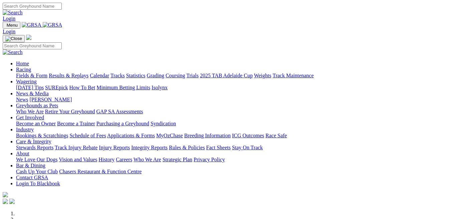
click at [34, 73] on link "Fields & Form" at bounding box center [31, 76] width 31 height 6
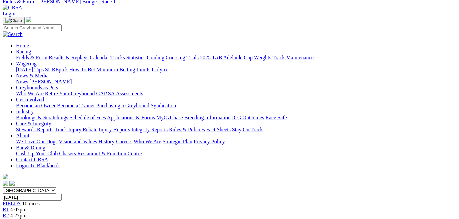
scroll to position [30, 0]
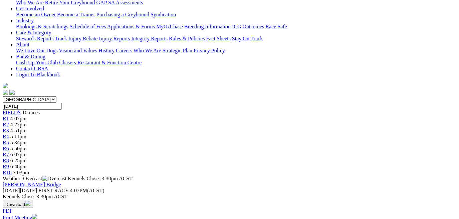
scroll to position [60, 0]
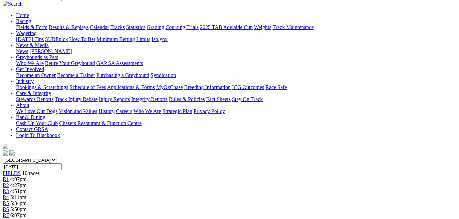
click at [9, 207] on span "R6" at bounding box center [6, 210] width 6 height 6
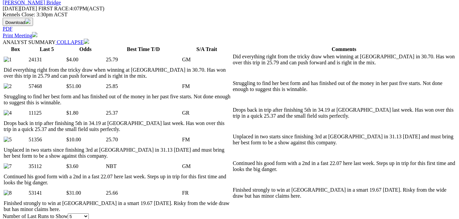
scroll to position [303, 0]
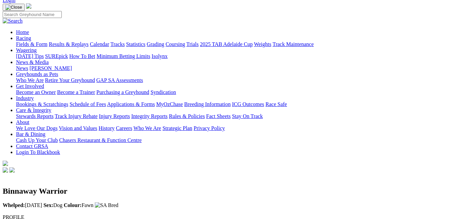
scroll to position [30, 0]
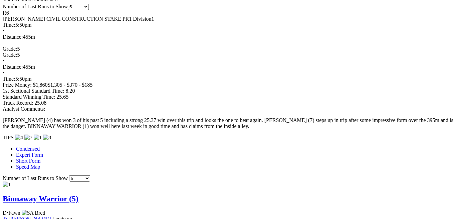
scroll to position [516, 0]
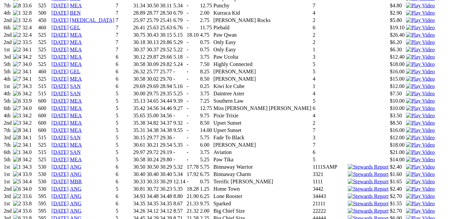
scroll to position [546, 0]
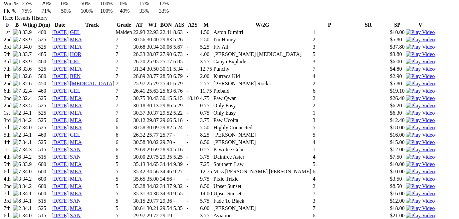
scroll to position [485, 0]
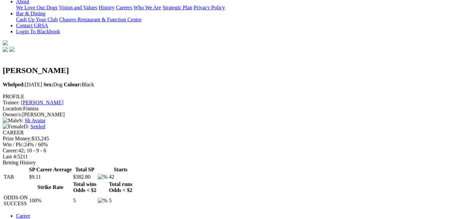
scroll to position [152, 0]
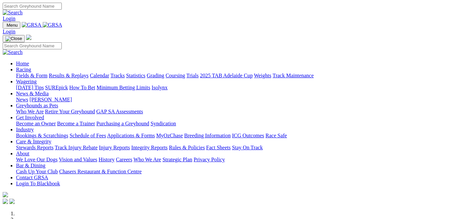
click at [35, 73] on link "Fields & Form" at bounding box center [31, 76] width 31 height 6
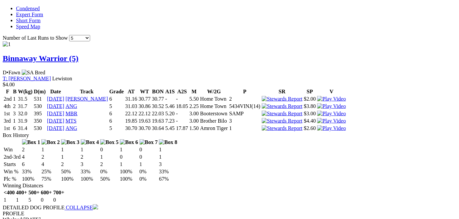
scroll to position [668, 0]
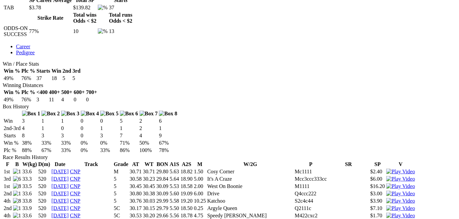
scroll to position [334, 0]
drag, startPoint x: 61, startPoint y: 68, endPoint x: 56, endPoint y: 74, distance: 7.8
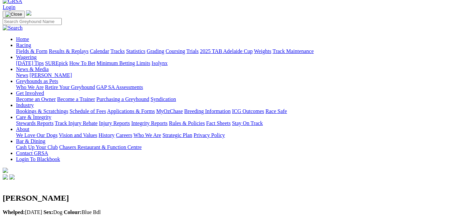
scroll to position [0, 0]
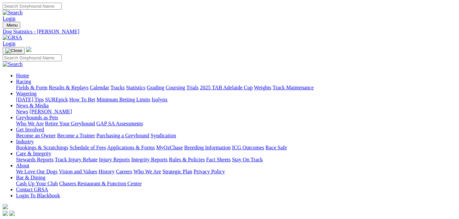
click at [30, 85] on link "Fields & Form" at bounding box center [31, 88] width 31 height 6
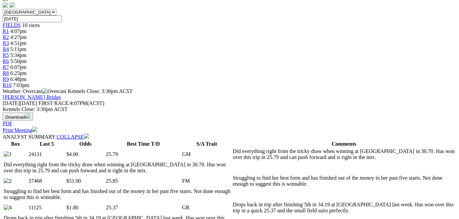
scroll to position [212, 0]
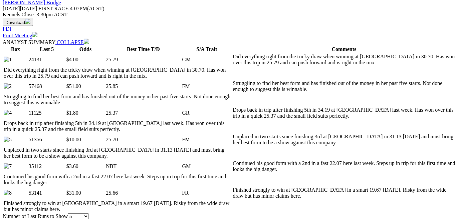
scroll to position [273, 0]
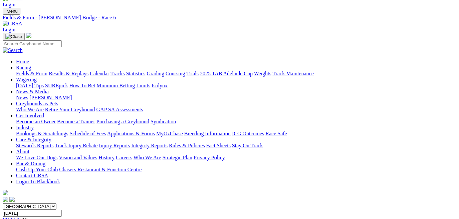
scroll to position [0, 0]
